Goal: Task Accomplishment & Management: Use online tool/utility

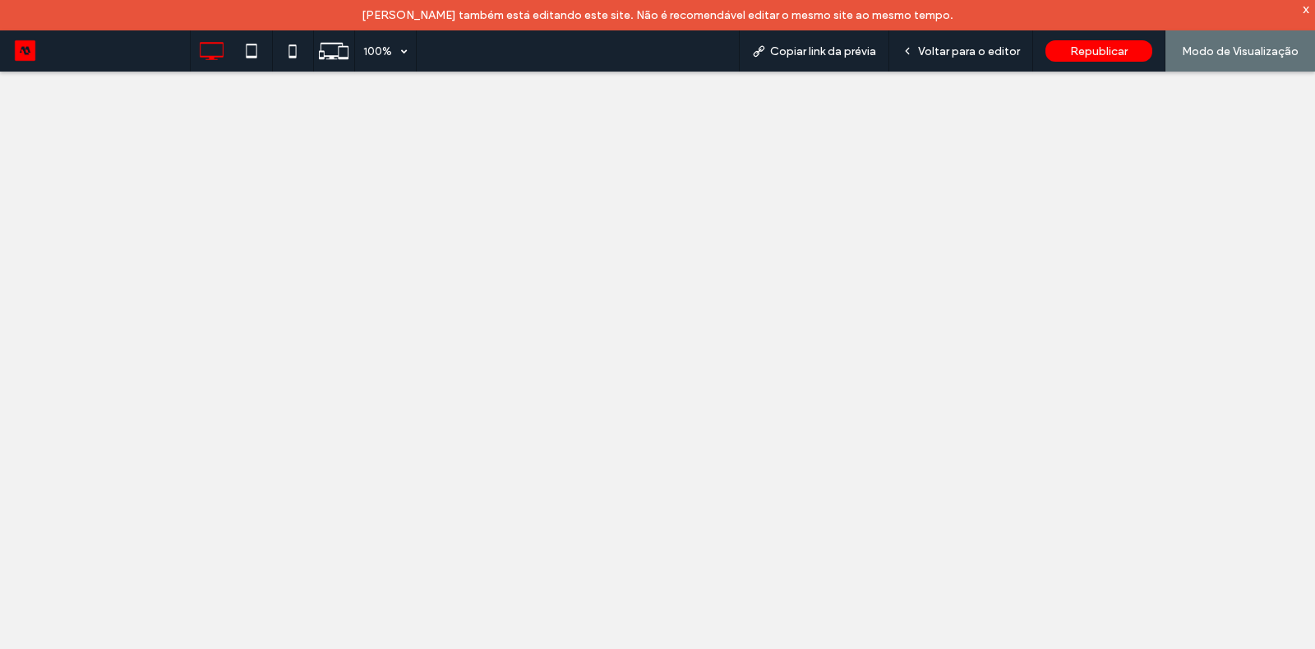
select select "*****"
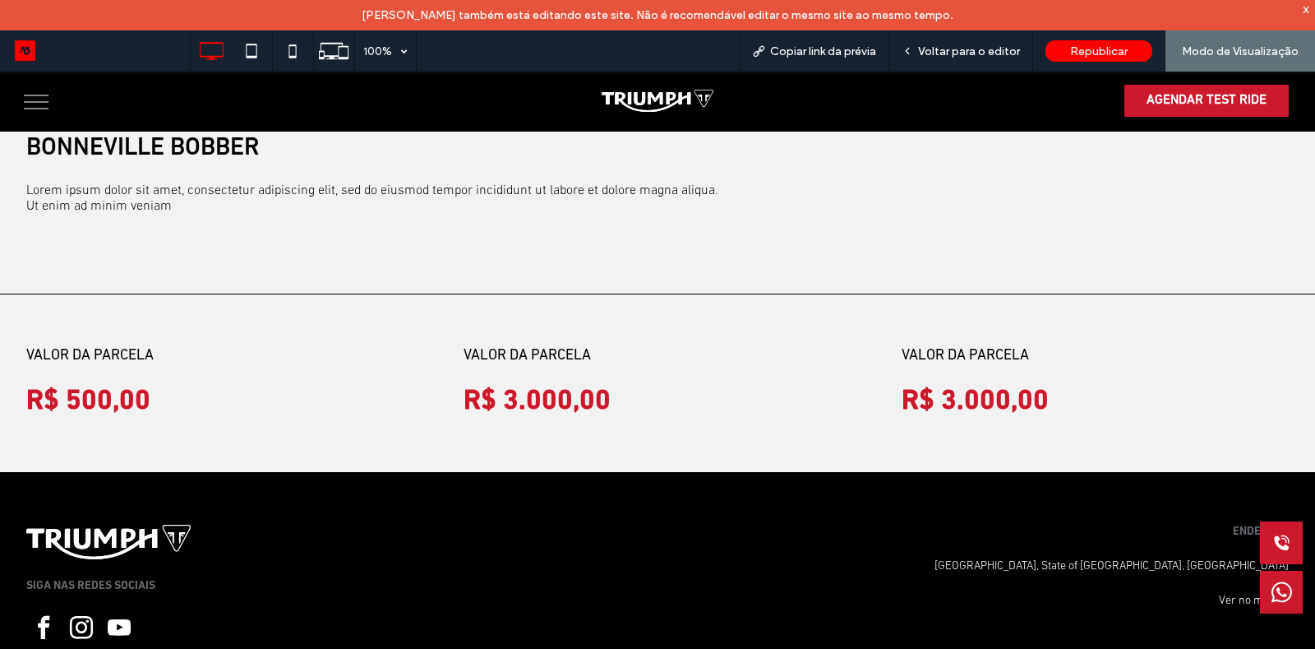
click at [48, 105] on button "menu" at bounding box center [36, 102] width 43 height 43
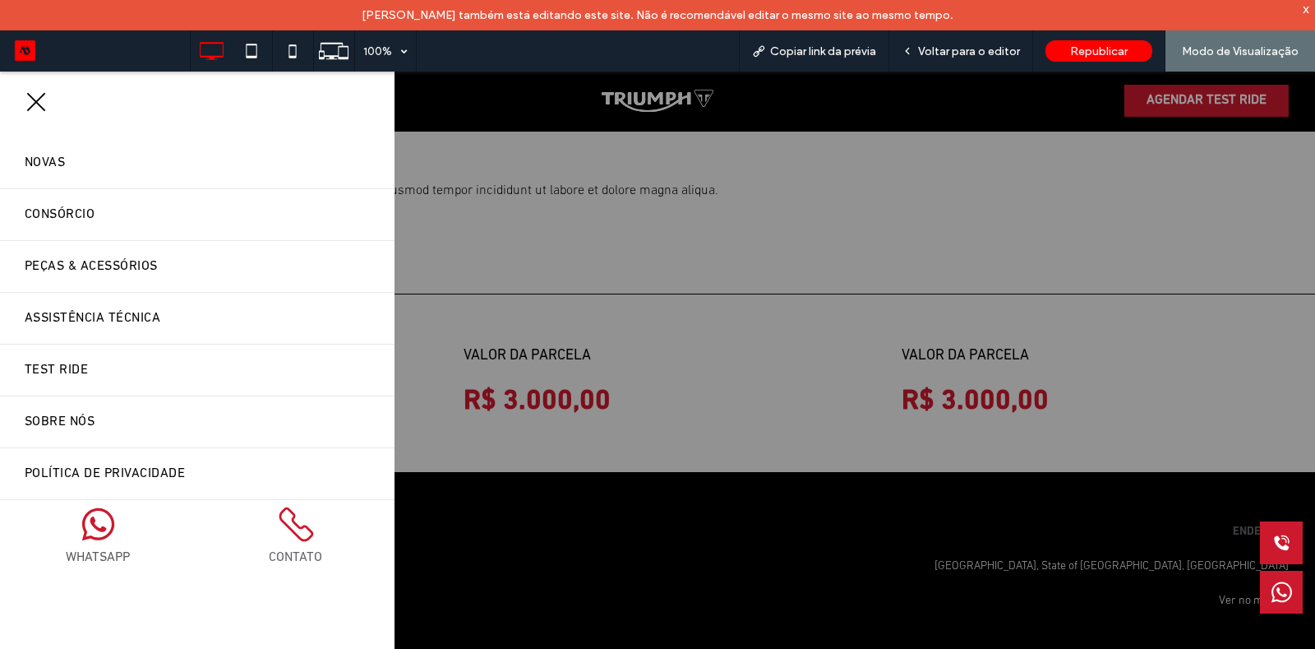
click at [520, 257] on div at bounding box center [657, 376] width 1315 height 608
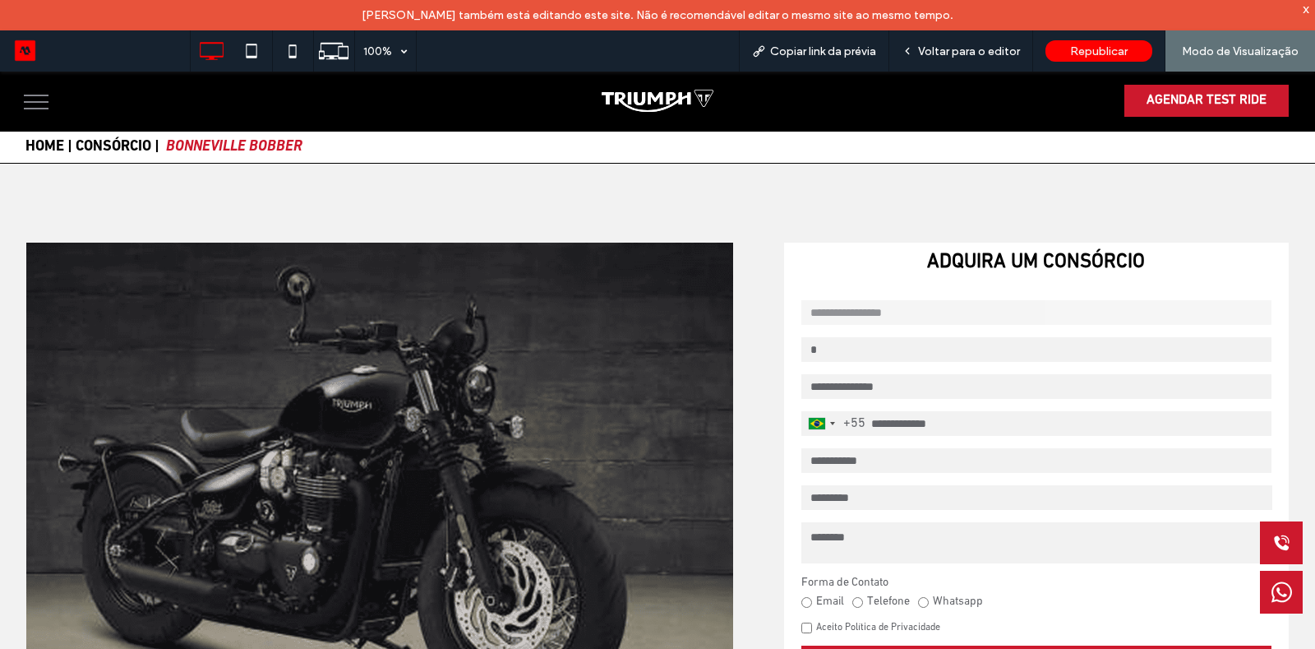
click at [30, 95] on button "menu" at bounding box center [36, 102] width 43 height 43
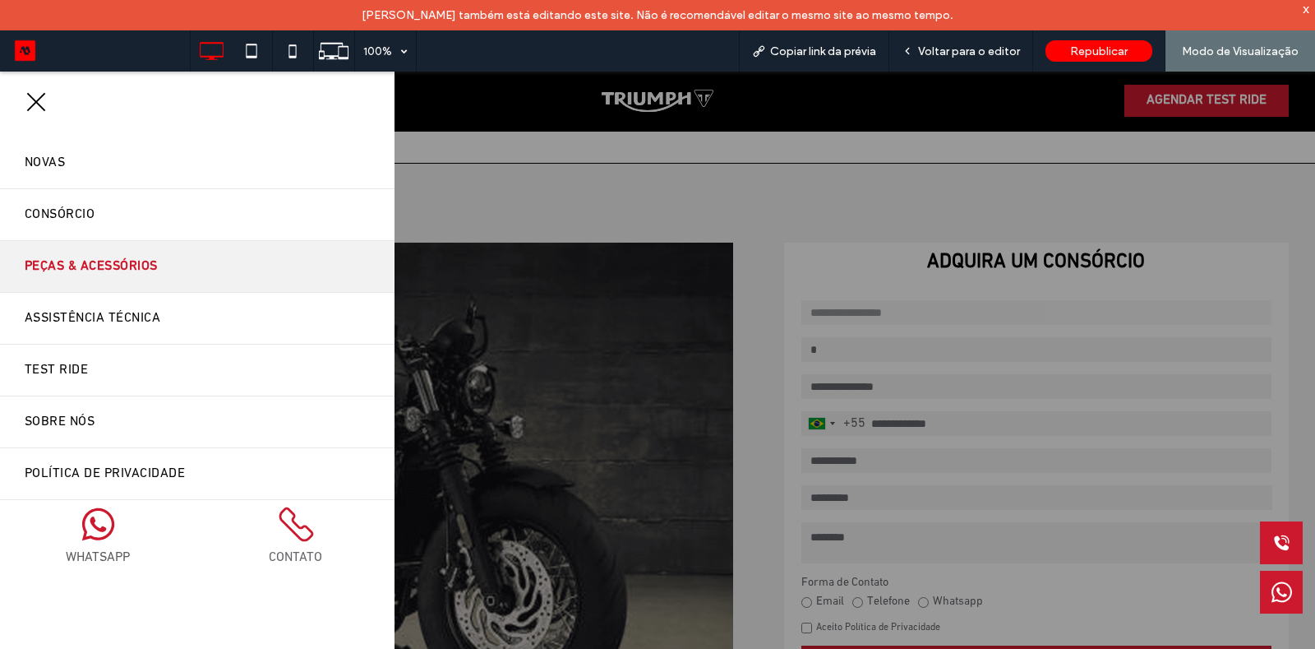
click at [83, 257] on span "Peças & Acessórios" at bounding box center [91, 266] width 133 height 26
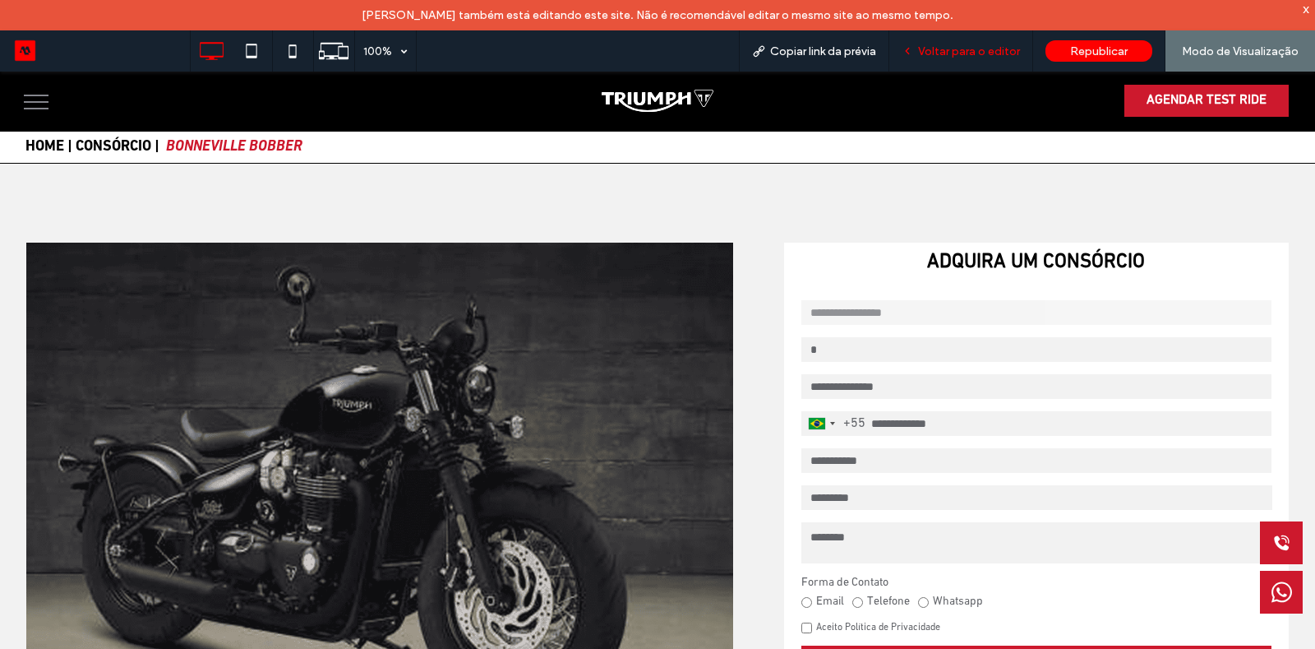
click at [976, 63] on div "Voltar para o editor" at bounding box center [962, 50] width 144 height 41
click at [991, 54] on span "Voltar para o editor" at bounding box center [969, 51] width 102 height 14
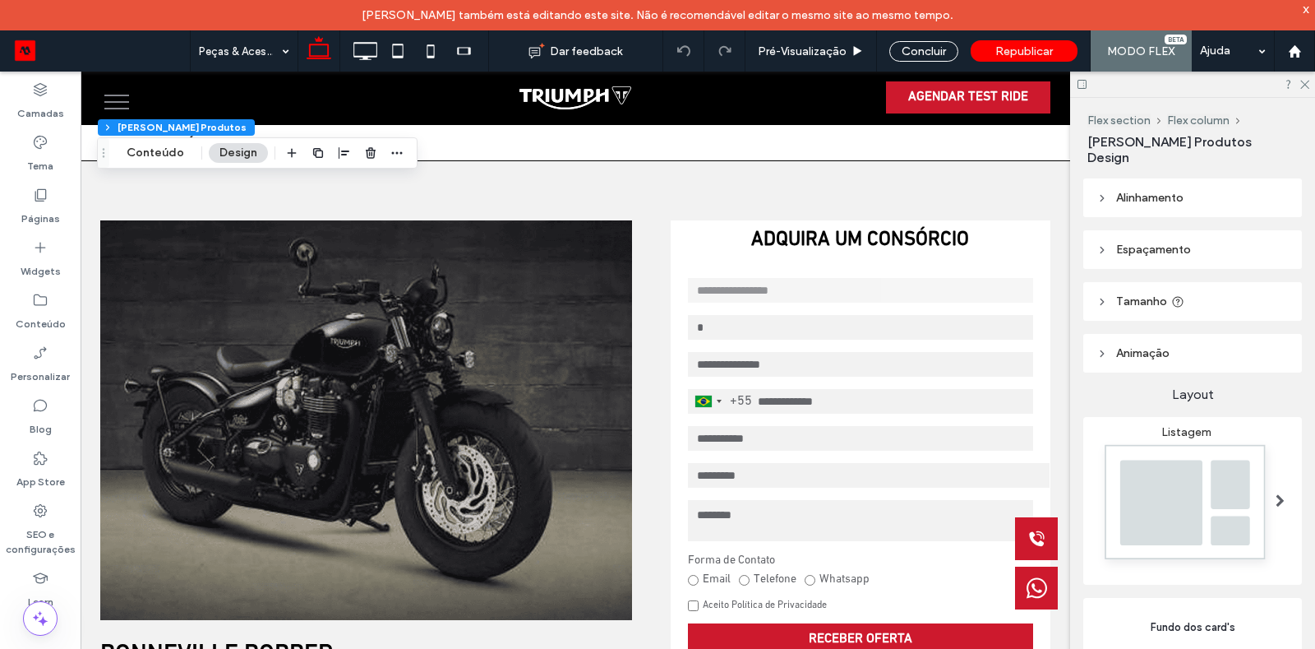
click at [1114, 191] on header "Alinhamento" at bounding box center [1193, 197] width 219 height 39
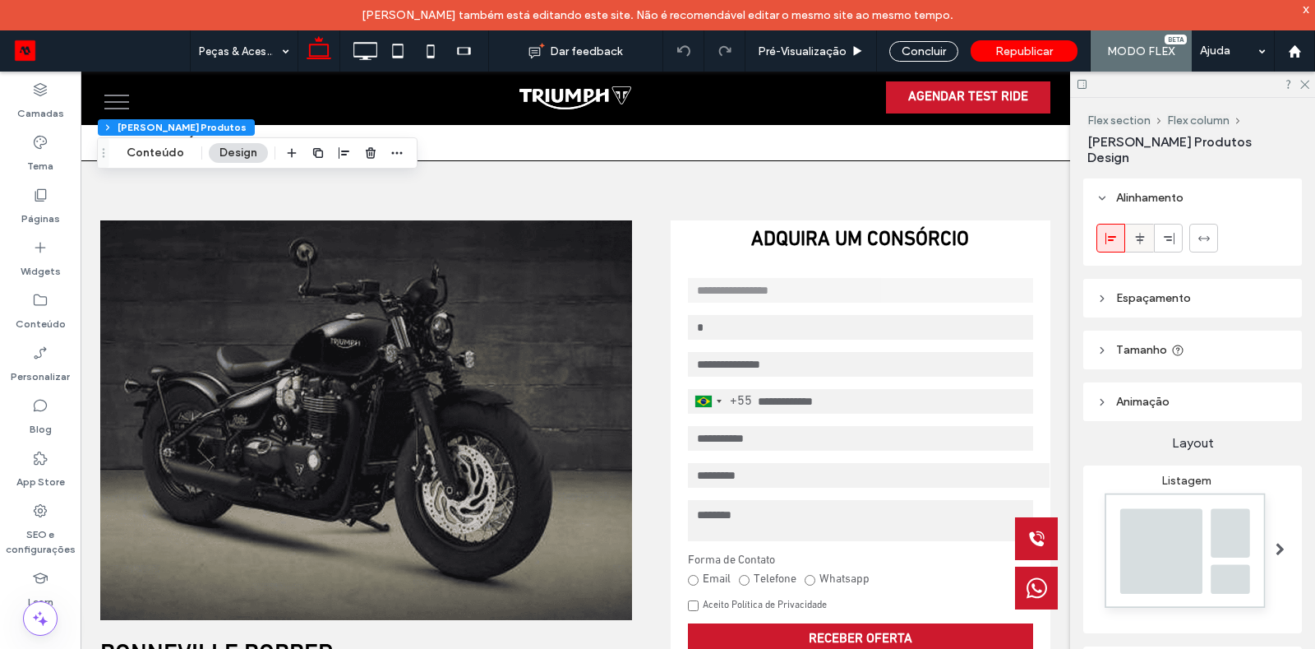
click at [1136, 224] on span at bounding box center [1140, 237] width 13 height 27
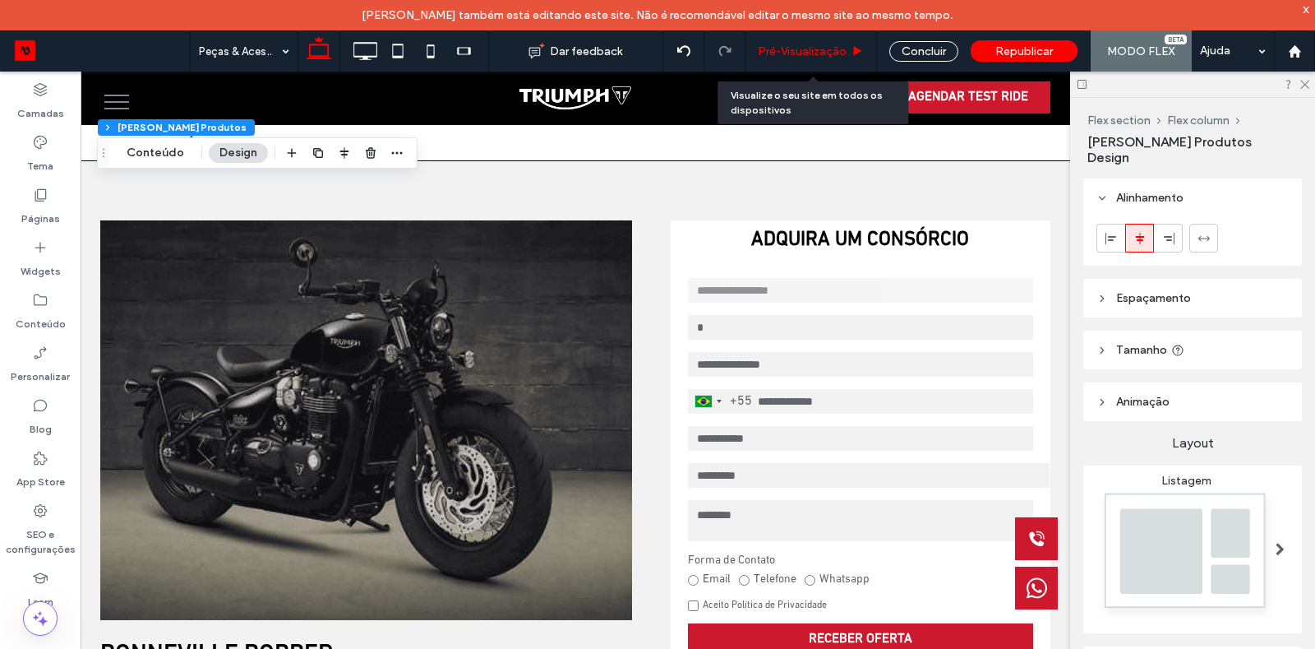
click at [823, 31] on div "Pré-Visualizaçāo" at bounding box center [812, 50] width 132 height 41
click at [823, 61] on div "Pré-Visualizaçāo" at bounding box center [812, 50] width 132 height 41
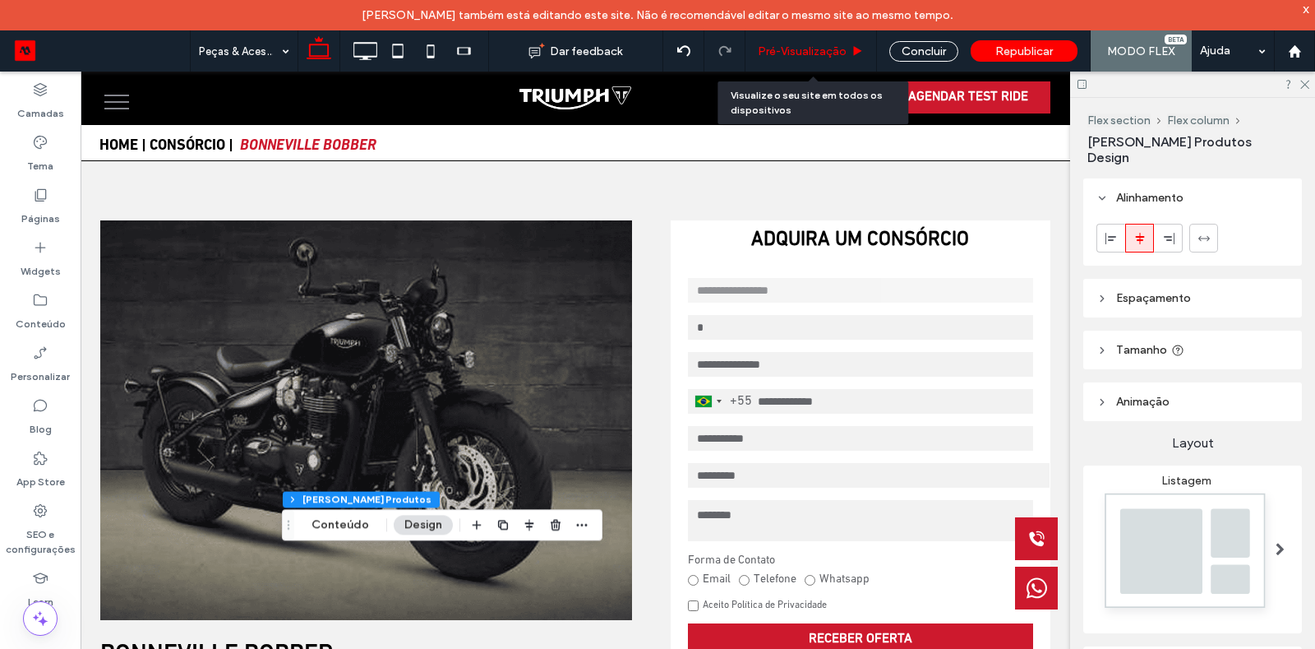
click at [812, 58] on div "Pré-Visualizaçāo" at bounding box center [812, 50] width 132 height 41
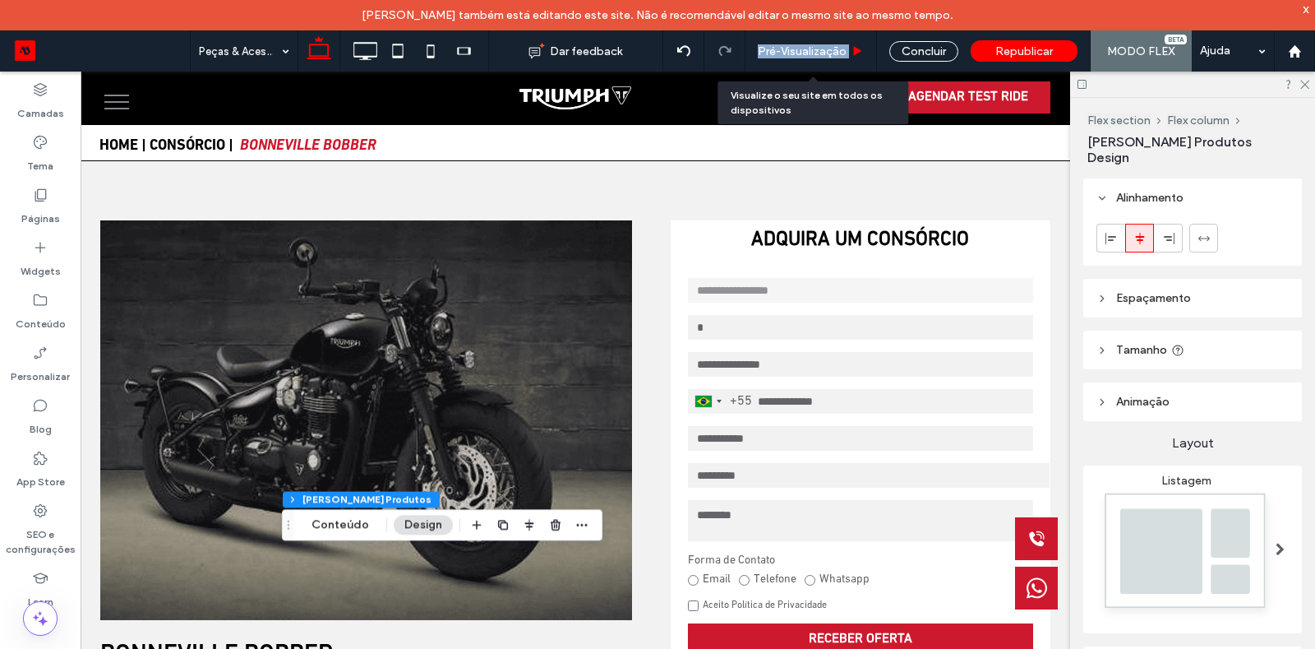
click at [812, 58] on div "Pré-Visualizaçāo" at bounding box center [812, 50] width 132 height 41
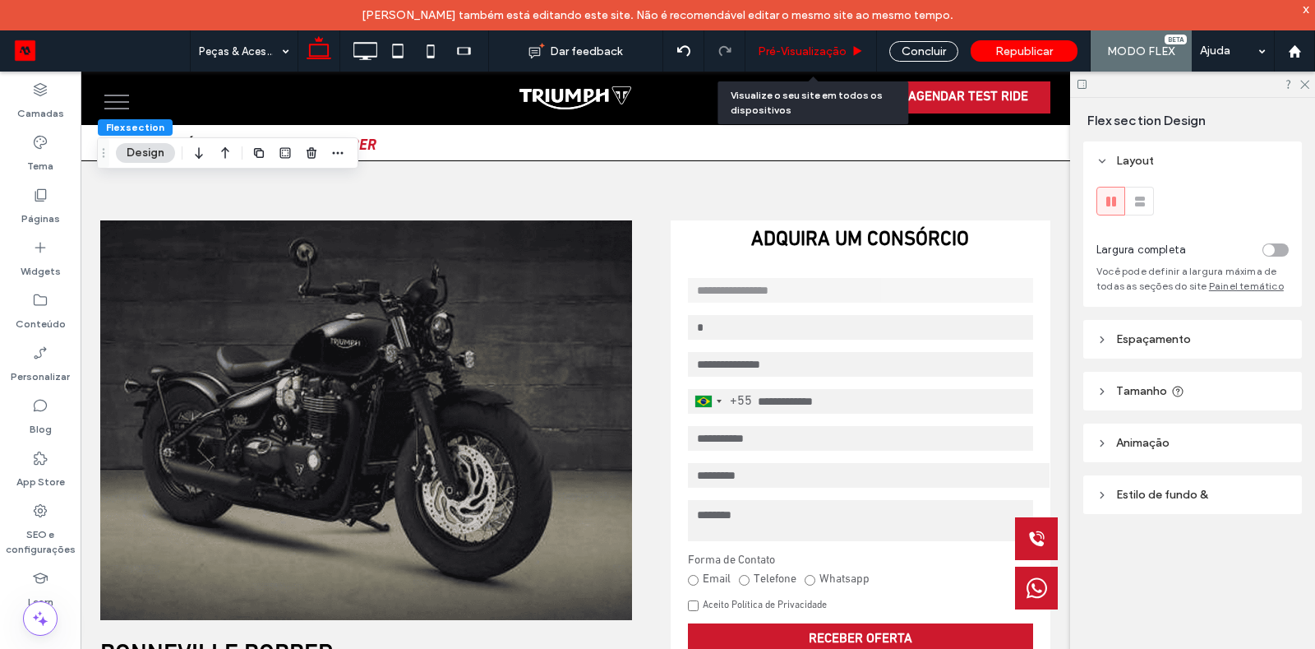
click at [811, 42] on div "Pré-Visualizaçāo" at bounding box center [812, 50] width 132 height 41
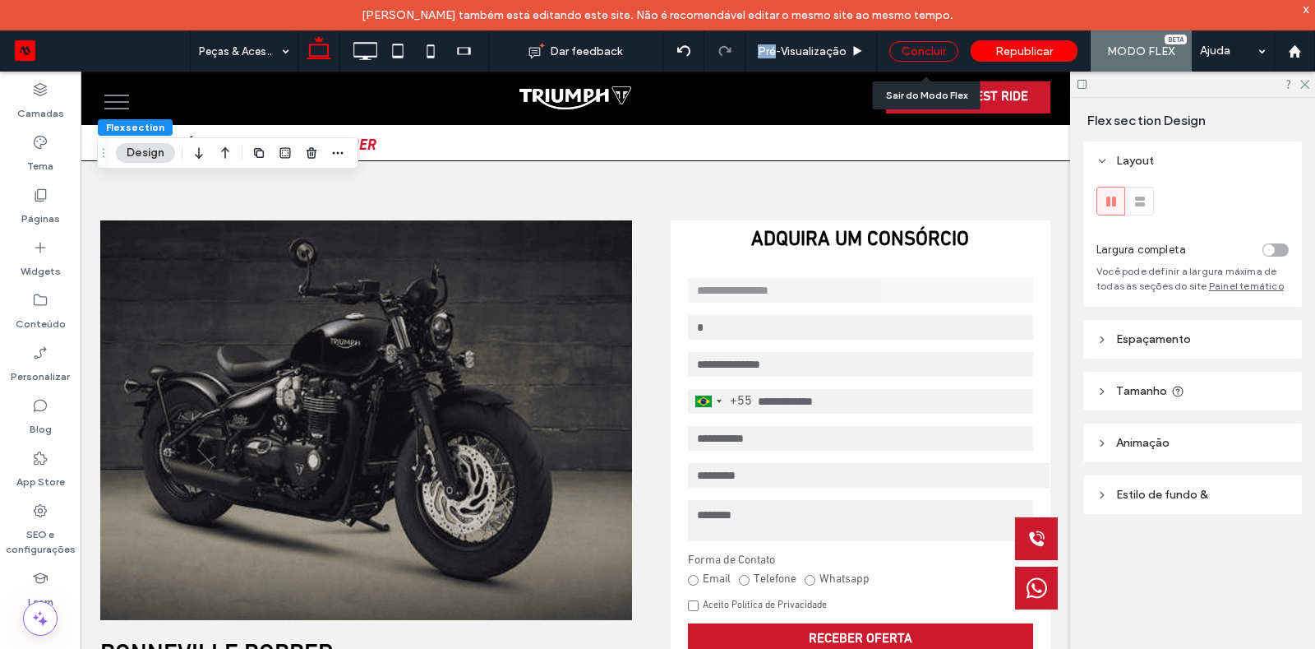
click at [913, 49] on div "Concluir" at bounding box center [924, 51] width 69 height 21
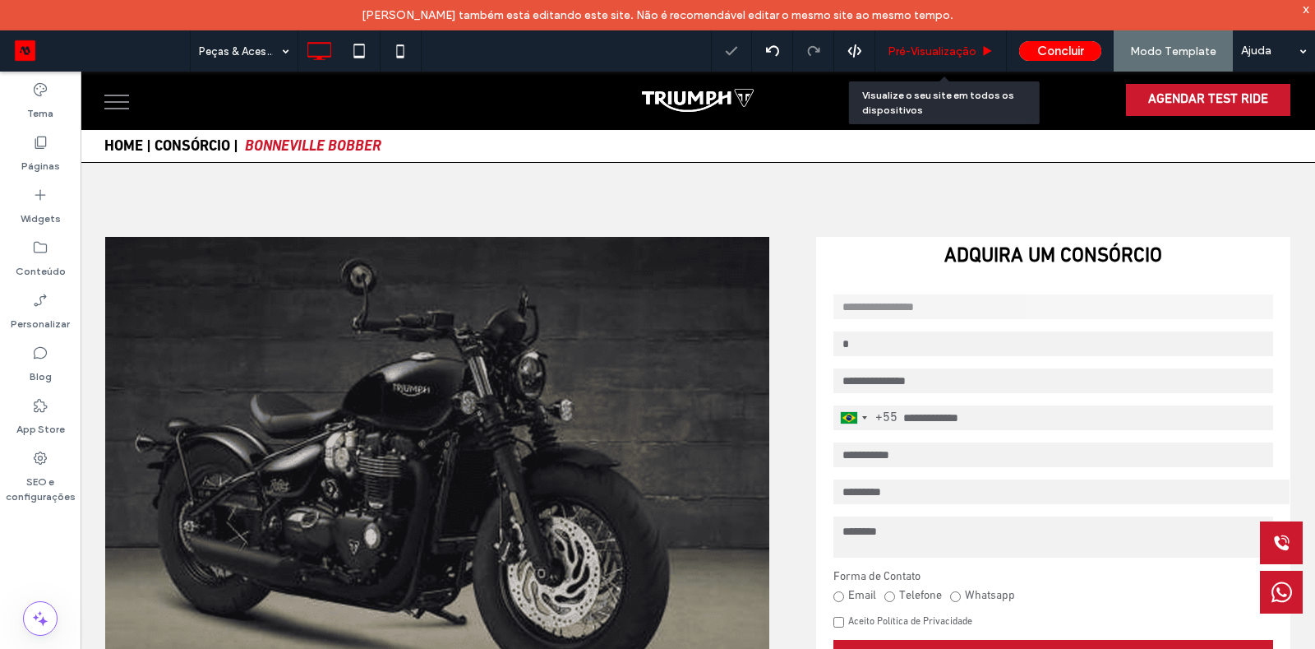
click at [927, 56] on span "Pré-Visualizaçāo" at bounding box center [932, 51] width 89 height 14
